Goal: Transaction & Acquisition: Download file/media

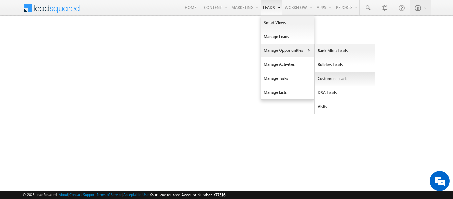
click at [323, 82] on link "Customers Leads" at bounding box center [345, 79] width 61 height 14
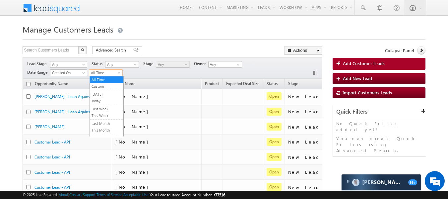
click at [117, 73] on span at bounding box center [119, 73] width 5 height 5
click at [98, 129] on link "This Month" at bounding box center [107, 130] width 34 height 6
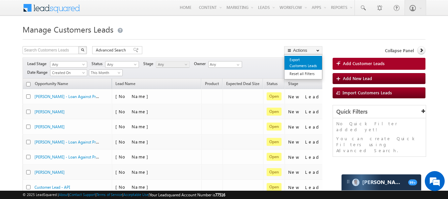
click at [295, 59] on link "Export Customers Leads" at bounding box center [303, 63] width 37 height 14
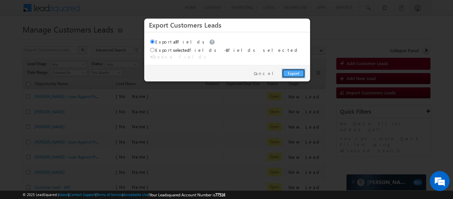
click at [291, 69] on link "Export" at bounding box center [293, 73] width 23 height 9
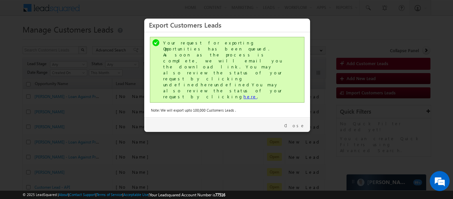
click at [244, 94] on link "here" at bounding box center [251, 97] width 14 height 6
click at [301, 122] on link "Close" at bounding box center [294, 125] width 21 height 6
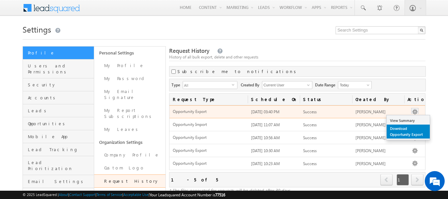
click at [403, 131] on link "Download Opportunity Export" at bounding box center [408, 131] width 43 height 14
